Goal: Information Seeking & Learning: Learn about a topic

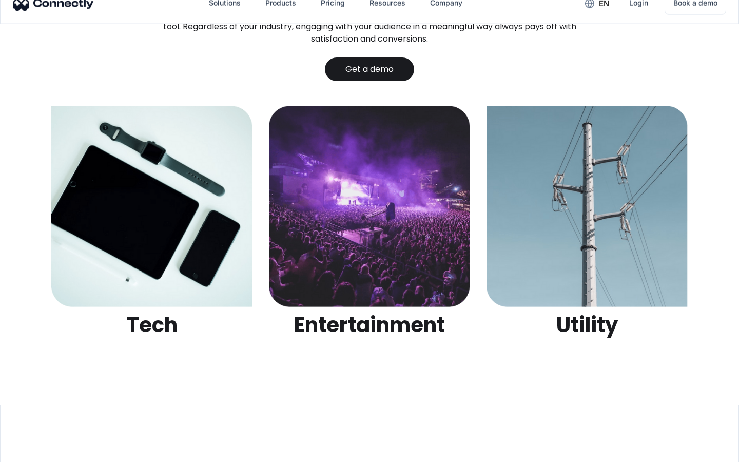
scroll to position [3239, 0]
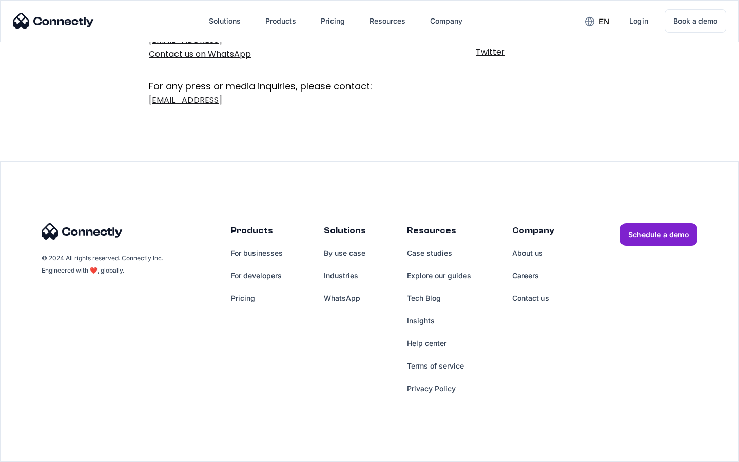
scroll to position [168, 0]
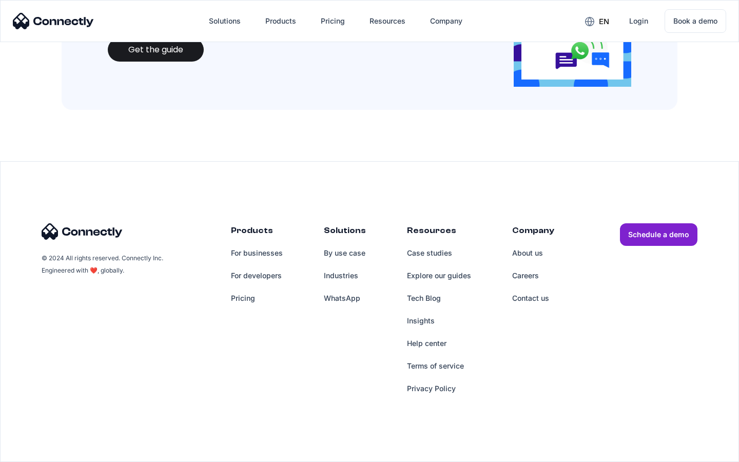
scroll to position [1116, 0]
